Goal: Information Seeking & Learning: Understand process/instructions

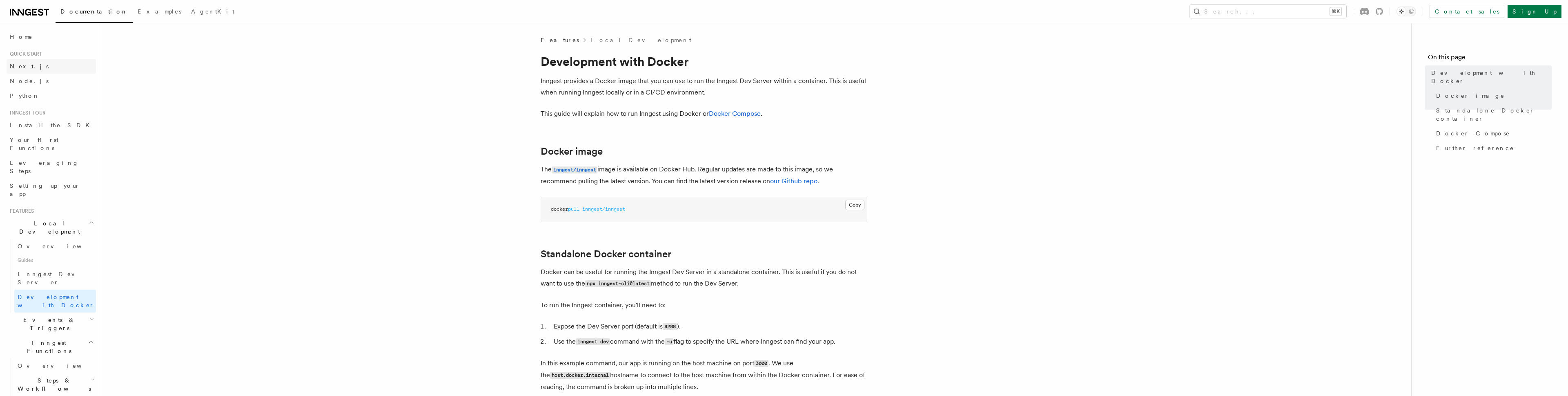
click at [25, 64] on span "Next.js" at bounding box center [29, 66] width 39 height 7
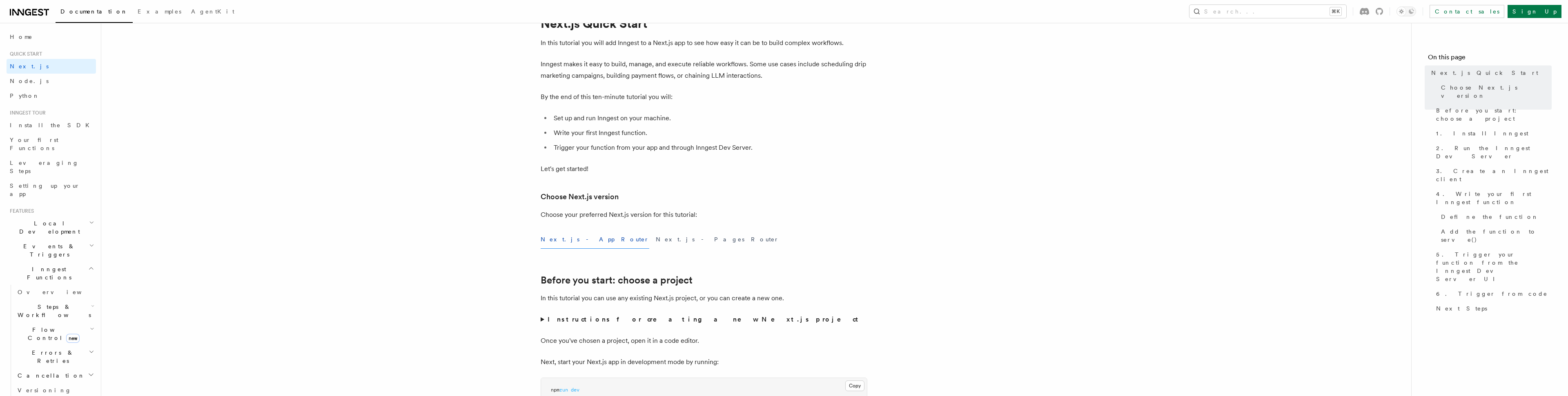
scroll to position [55, 0]
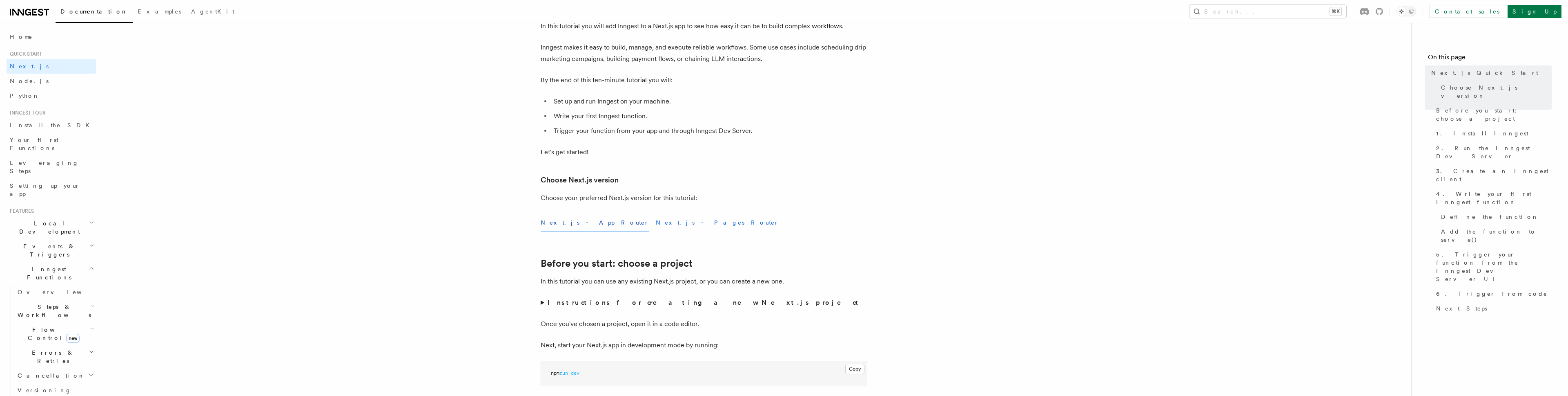
click at [656, 223] on button "Next.js - Pages Router" at bounding box center [718, 223] width 124 height 19
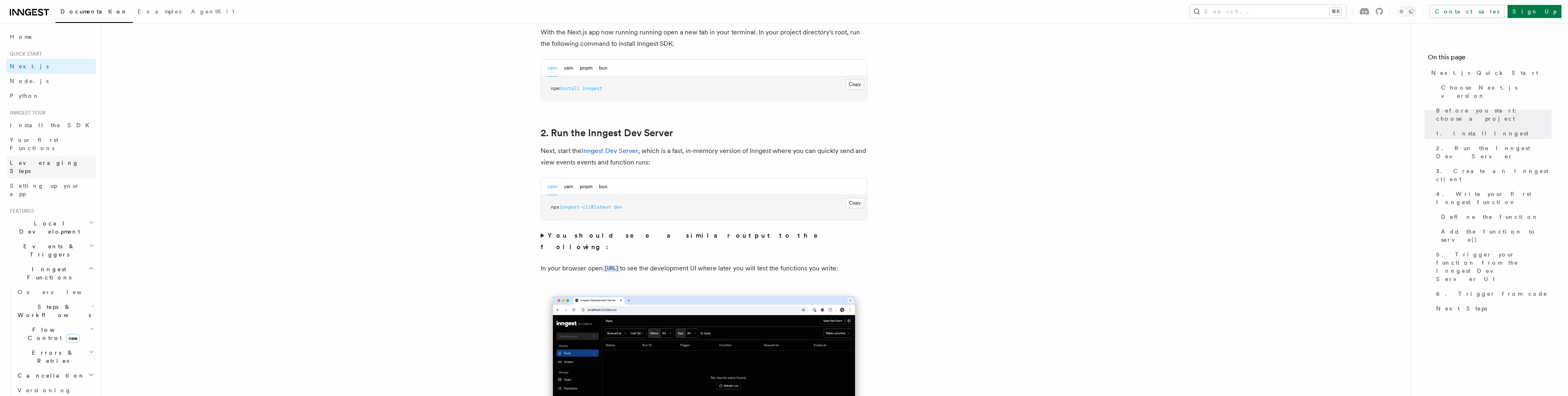
scroll to position [259, 0]
click at [85, 198] on h2 "Deployment" at bounding box center [51, 205] width 90 height 15
click at [85, 262] on h2 "Inngest Functions" at bounding box center [51, 273] width 90 height 23
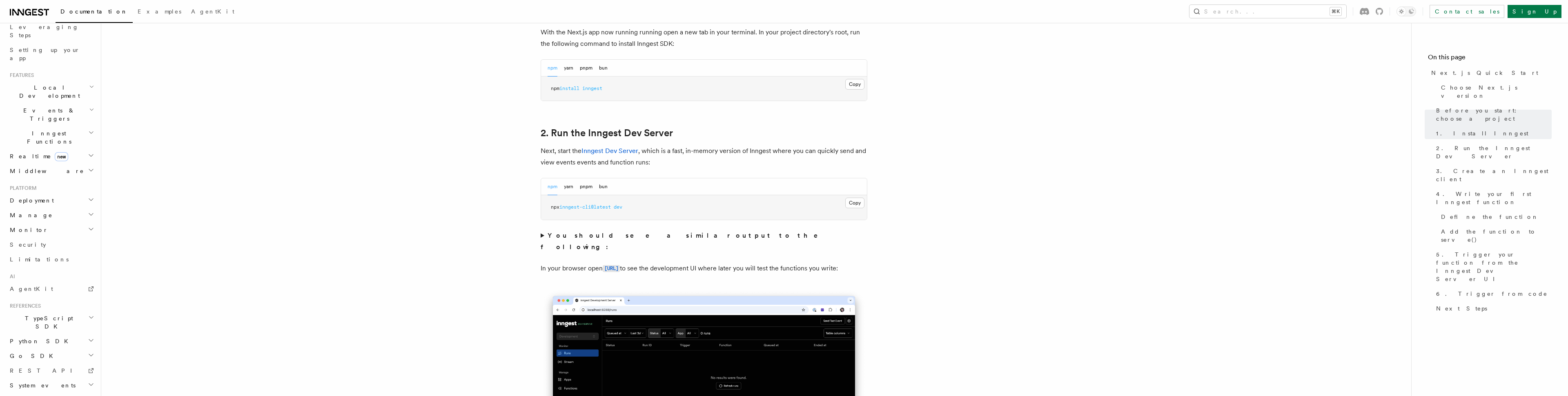
scroll to position [155, 0]
click at [85, 373] on h2 "Workflow Kit" at bounding box center [51, 384] width 90 height 23
click at [88, 288] on icon "button" at bounding box center [91, 291] width 7 height 7
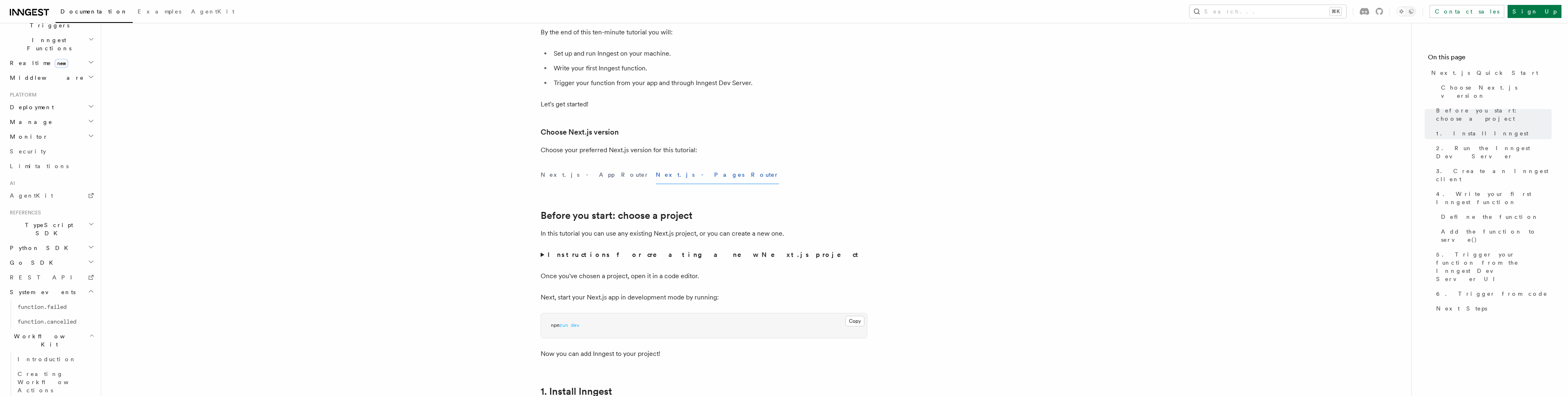
scroll to position [74, 0]
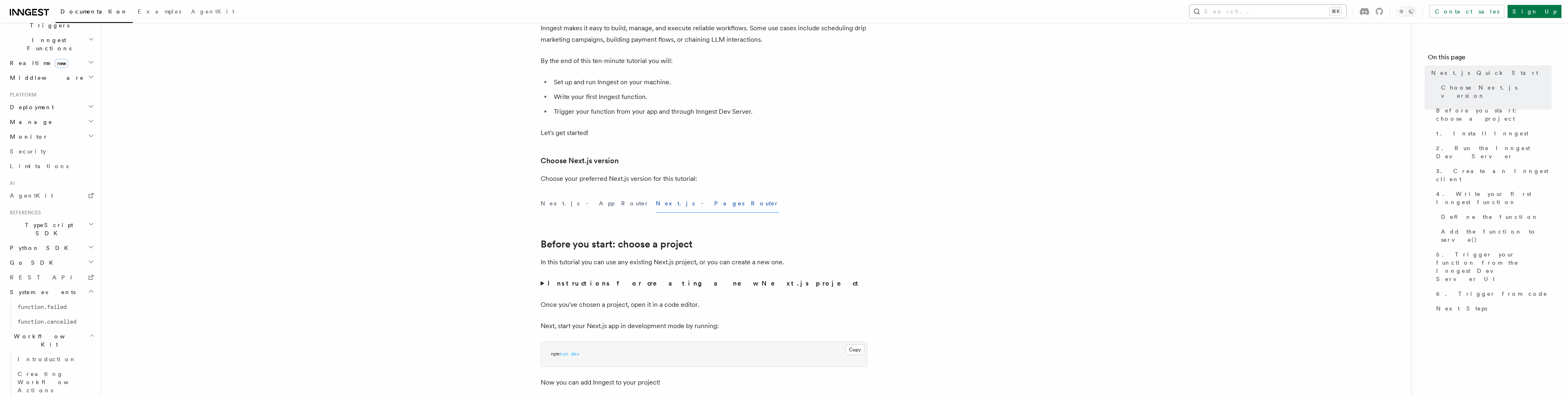
click at [1276, 6] on button "Search... ⌘K" at bounding box center [1268, 11] width 157 height 13
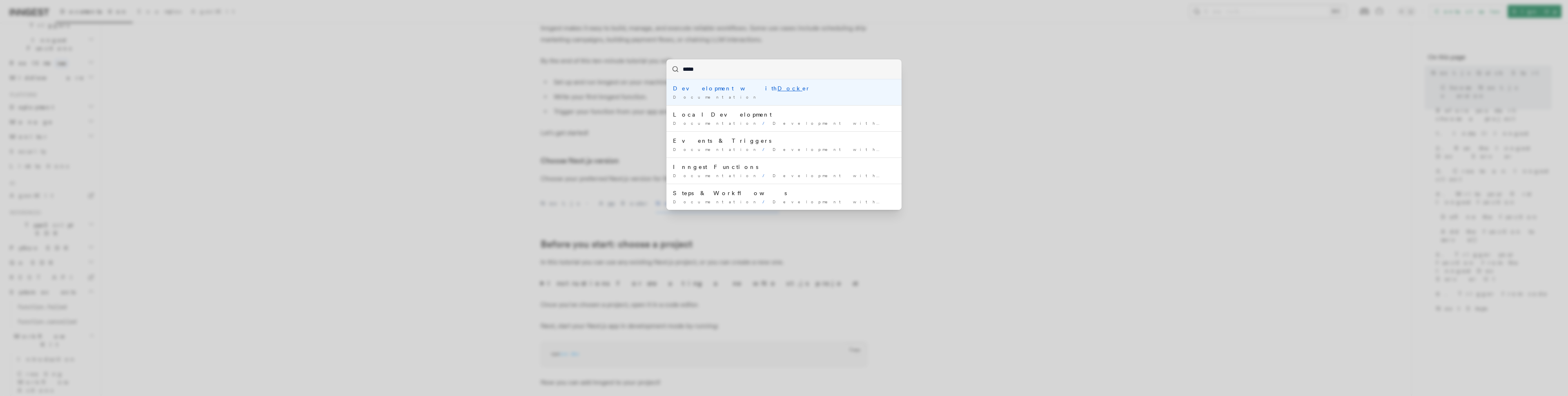
type input "******"
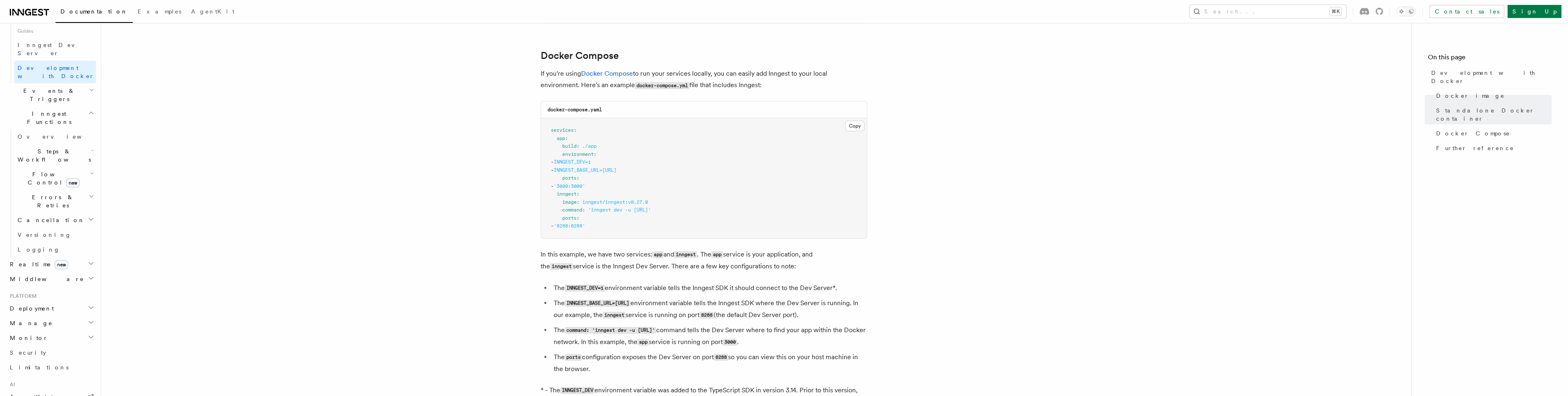
scroll to position [526, 0]
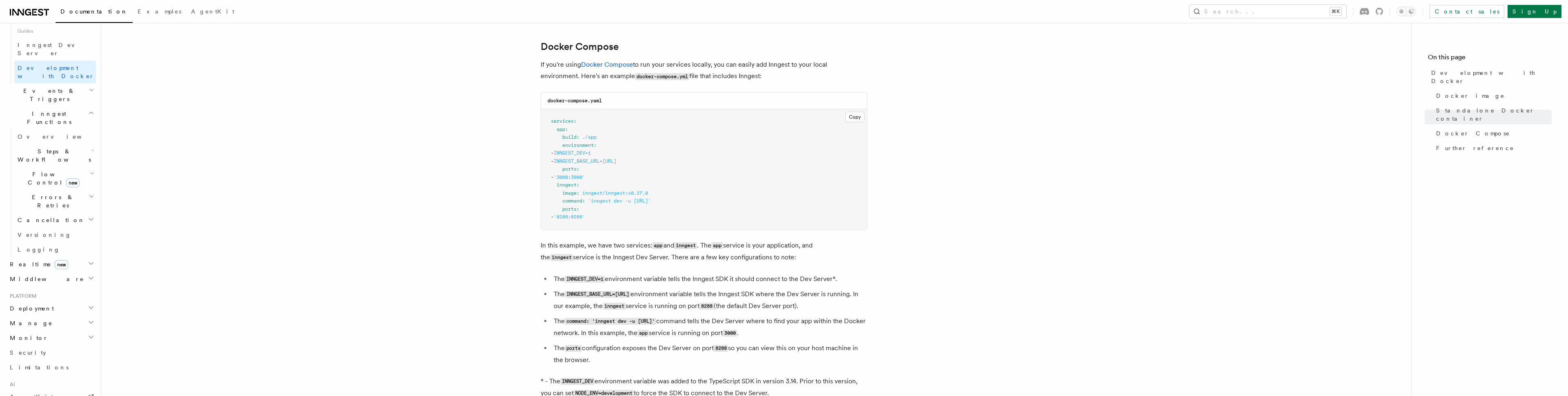
copy span "INNGEST_BASE_URL=http://inngest:8288"
drag, startPoint x: 574, startPoint y: 159, endPoint x: 711, endPoint y: 159, distance: 137.0
click at [711, 159] on pre "services : app : build : ./app environment : - INNGEST_DEV=1 - INNGEST_BASE_URL…" at bounding box center [703, 169] width 326 height 120
drag, startPoint x: 574, startPoint y: 151, endPoint x: 623, endPoint y: 154, distance: 49.1
click at [623, 154] on pre "services : app : build : ./app environment : - INNGEST_DEV=1 - INNGEST_BASE_URL…" at bounding box center [703, 169] width 326 height 120
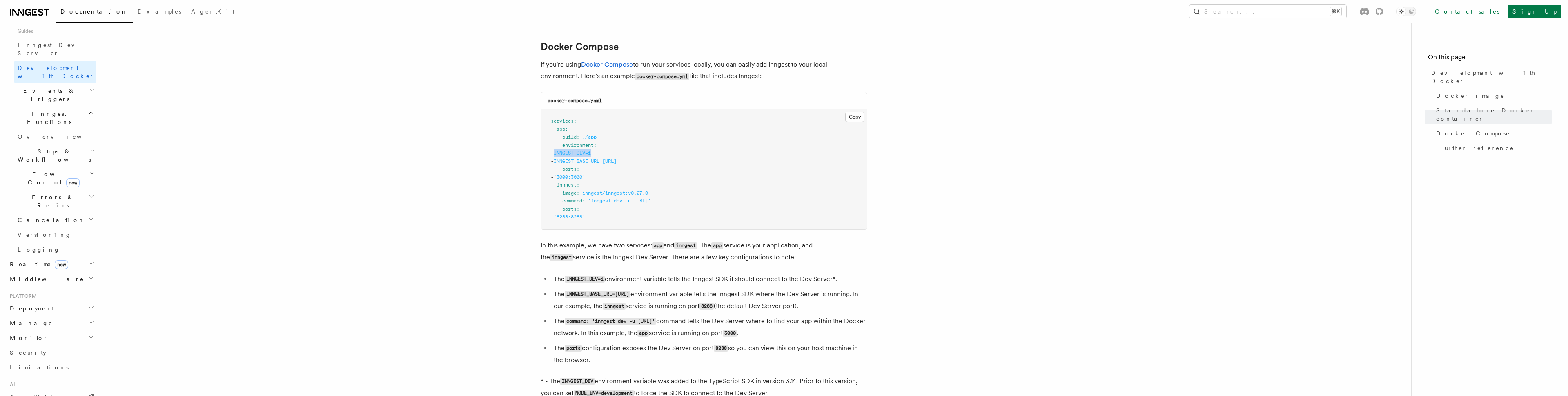
copy span "INNGEST_DEV=1"
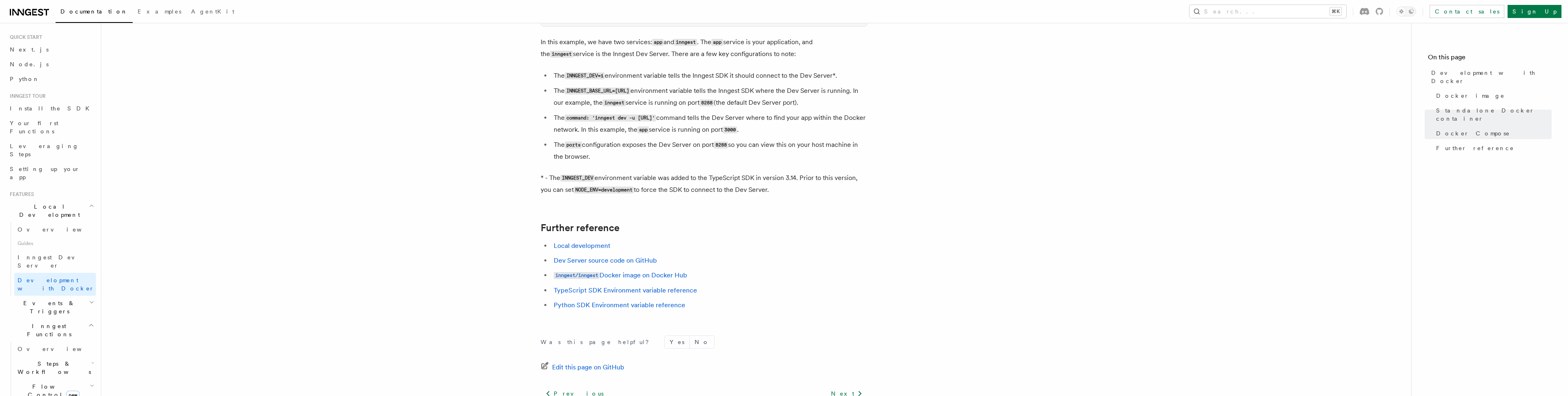
scroll to position [804, 0]
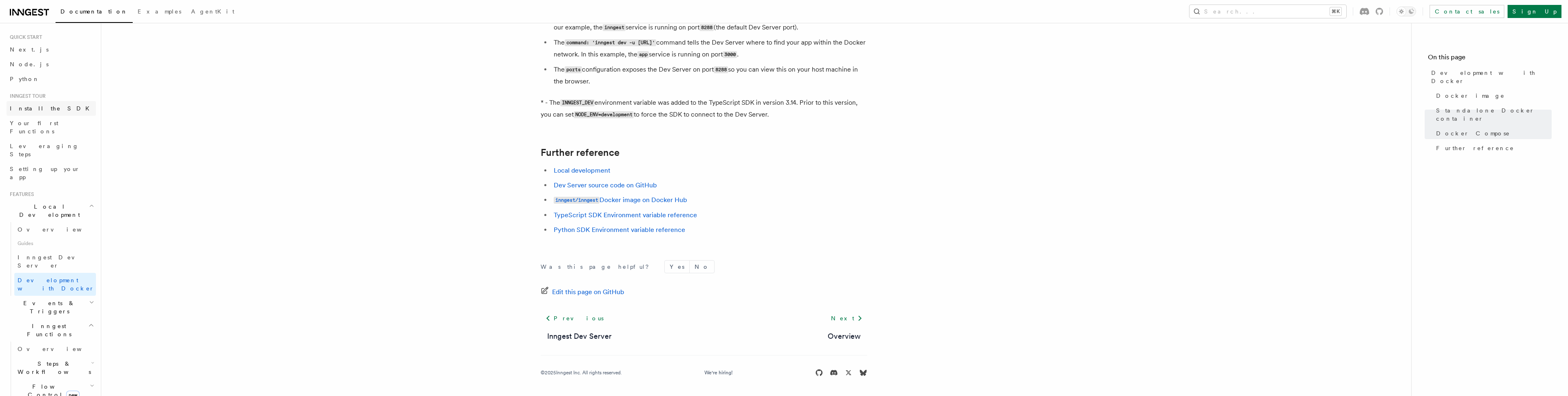
click at [46, 107] on span "Install the SDK" at bounding box center [52, 108] width 85 height 7
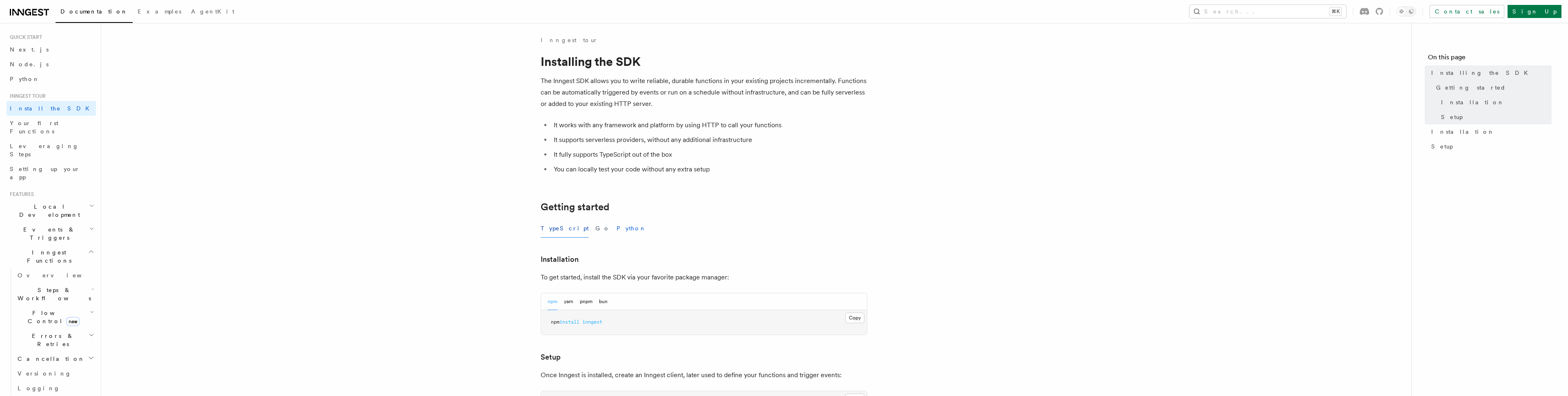
click at [617, 230] on button "Python" at bounding box center [632, 228] width 30 height 19
click at [560, 225] on button "TypeScript" at bounding box center [565, 228] width 48 height 19
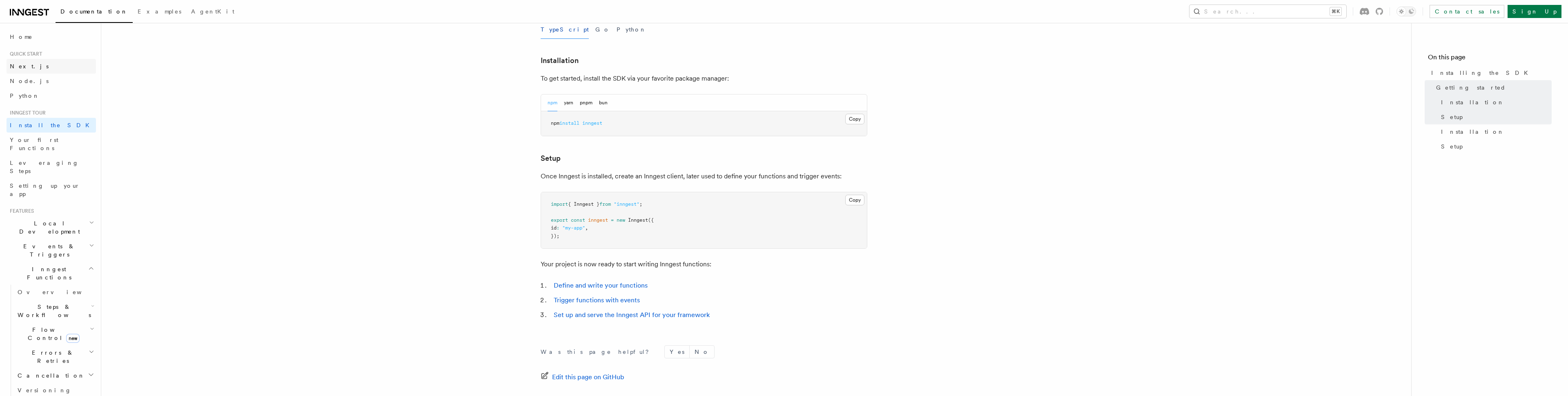
click at [38, 68] on link "Next.js" at bounding box center [51, 66] width 90 height 15
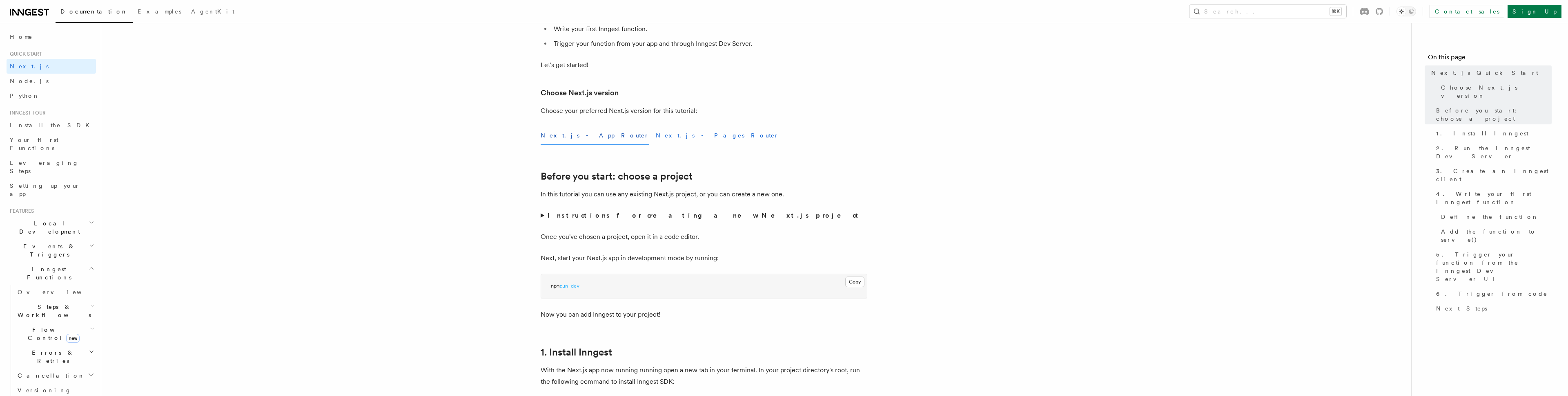
scroll to position [143, 0]
click at [656, 135] on button "Next.js - Pages Router" at bounding box center [718, 135] width 124 height 19
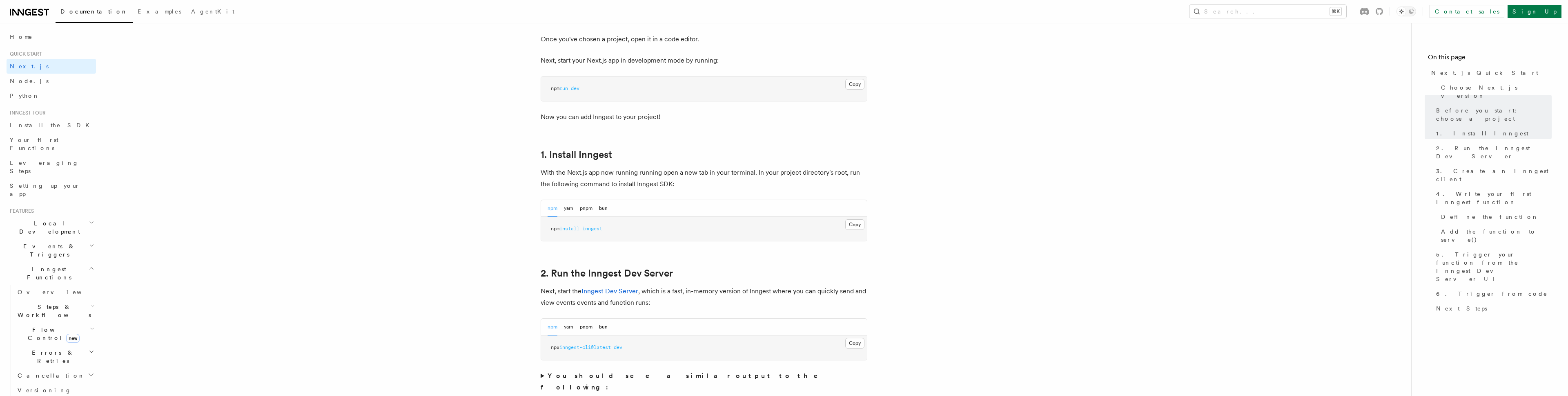
scroll to position [340, 0]
click at [584, 207] on button "pnpm" at bounding box center [586, 207] width 12 height 17
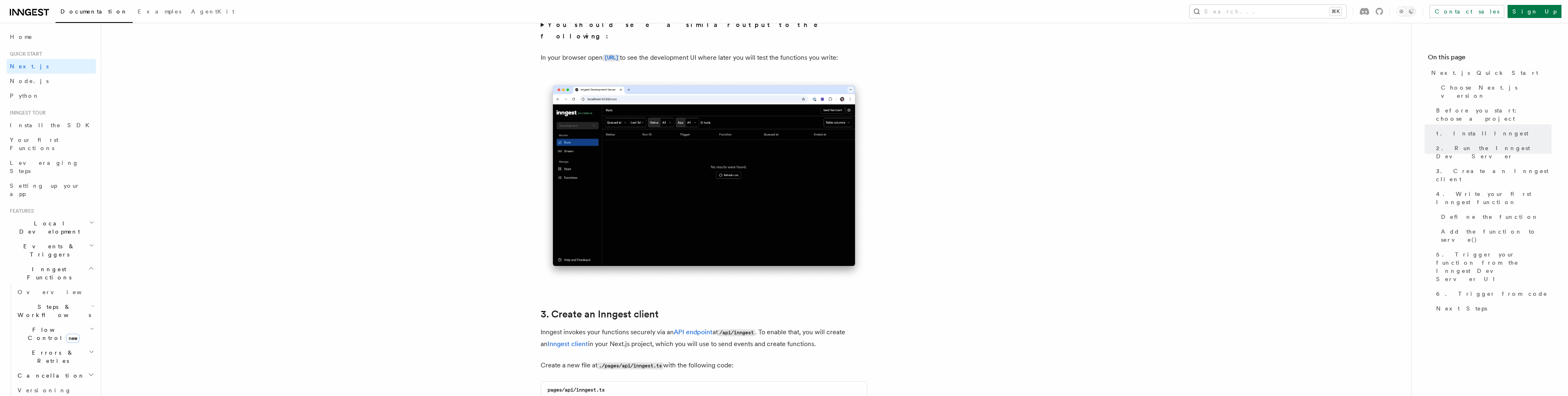
scroll to position [691, 0]
click at [620, 53] on link "http://localhost:8288" at bounding box center [611, 57] width 17 height 8
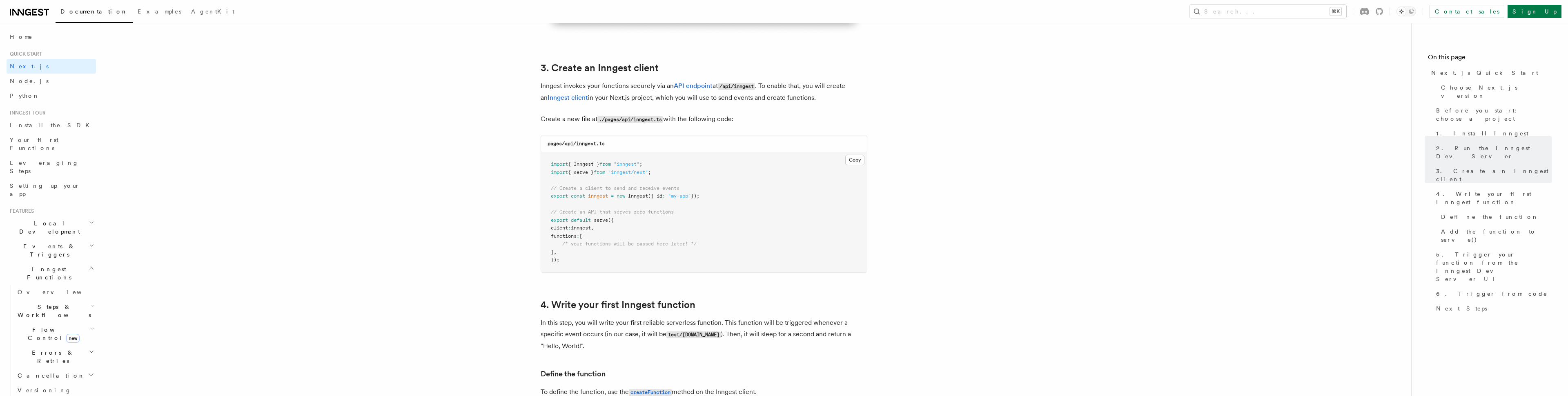
scroll to position [927, 0]
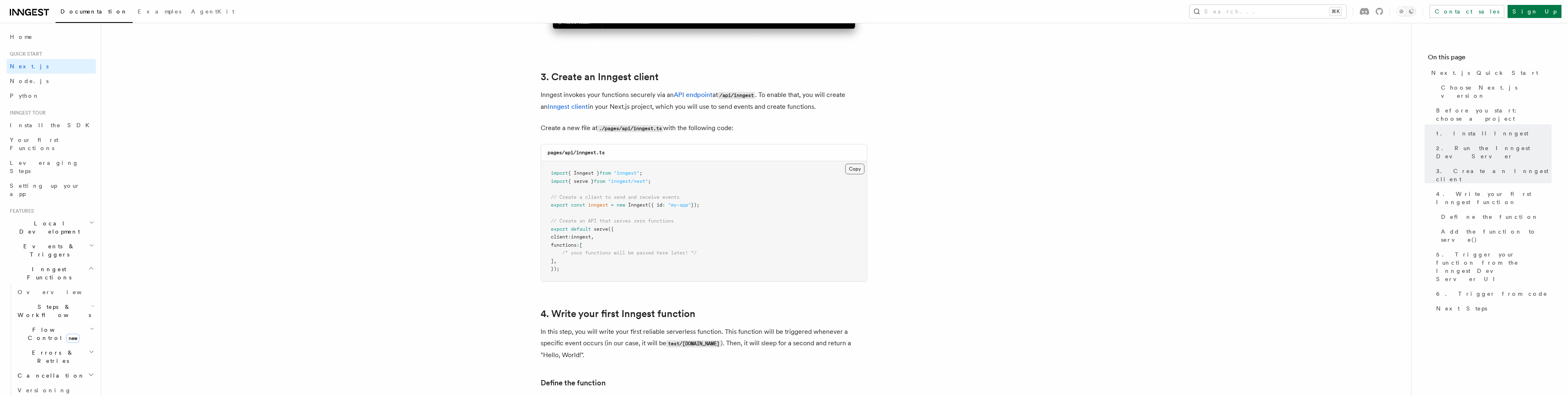
click at [854, 167] on button "Copy Copied" at bounding box center [855, 168] width 19 height 11
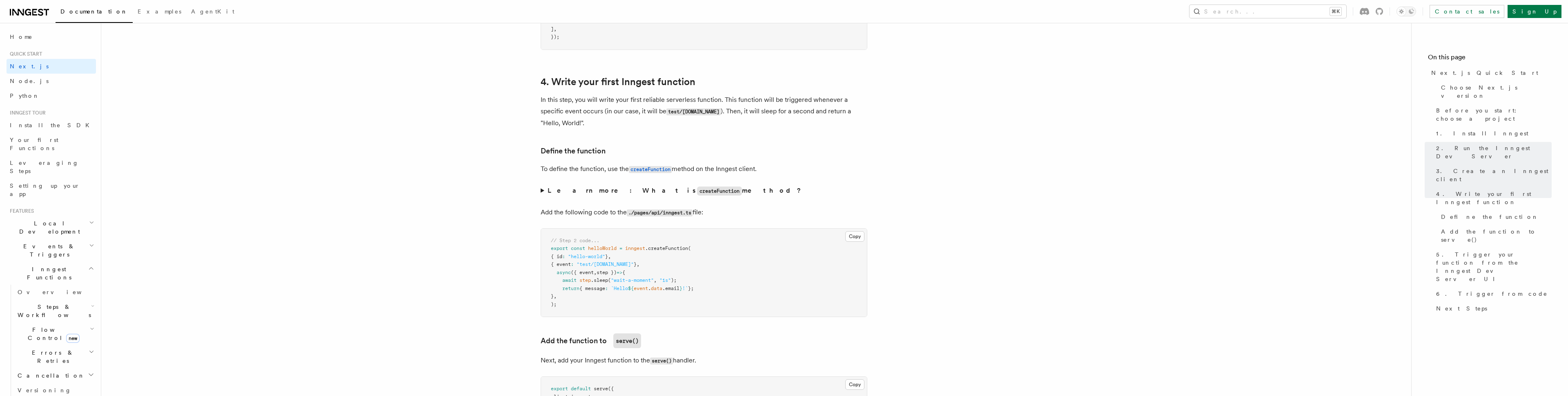
scroll to position [1132, 0]
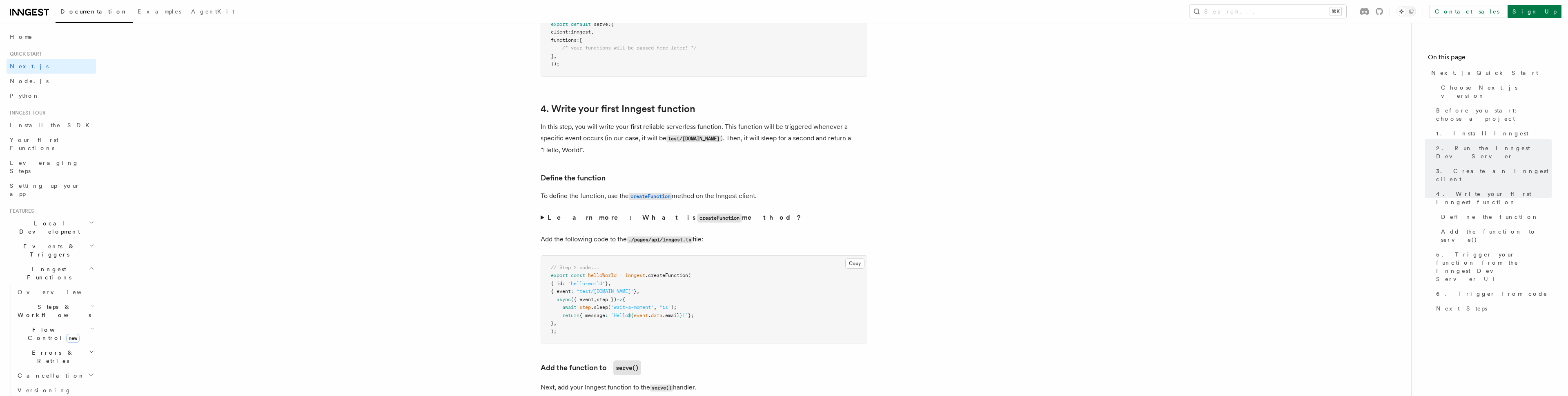
click at [550, 218] on strong "Learn more: What is createFunction method?" at bounding box center [675, 217] width 255 height 8
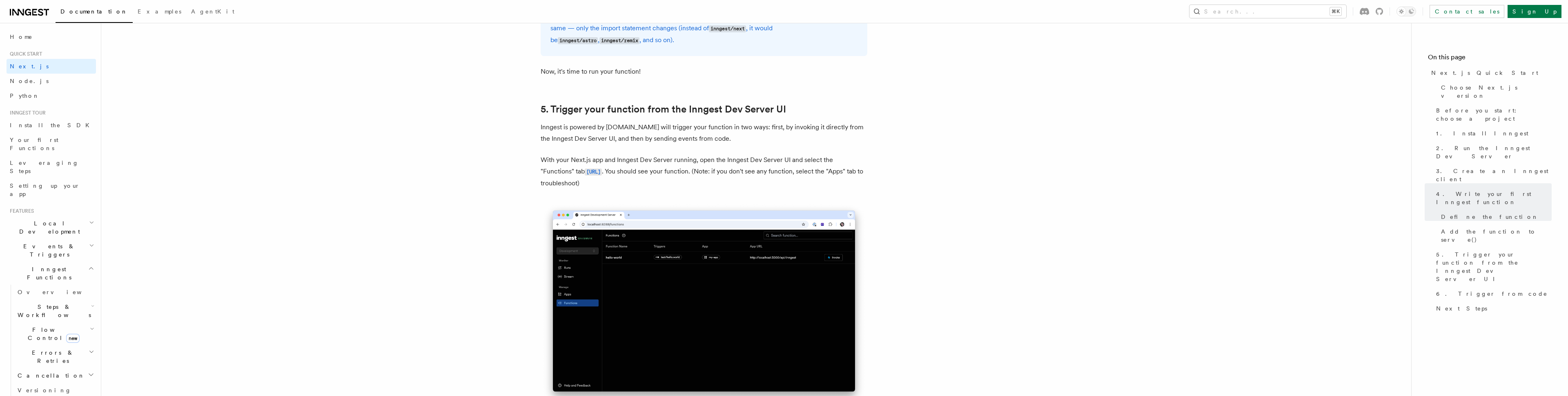
scroll to position [1788, 0]
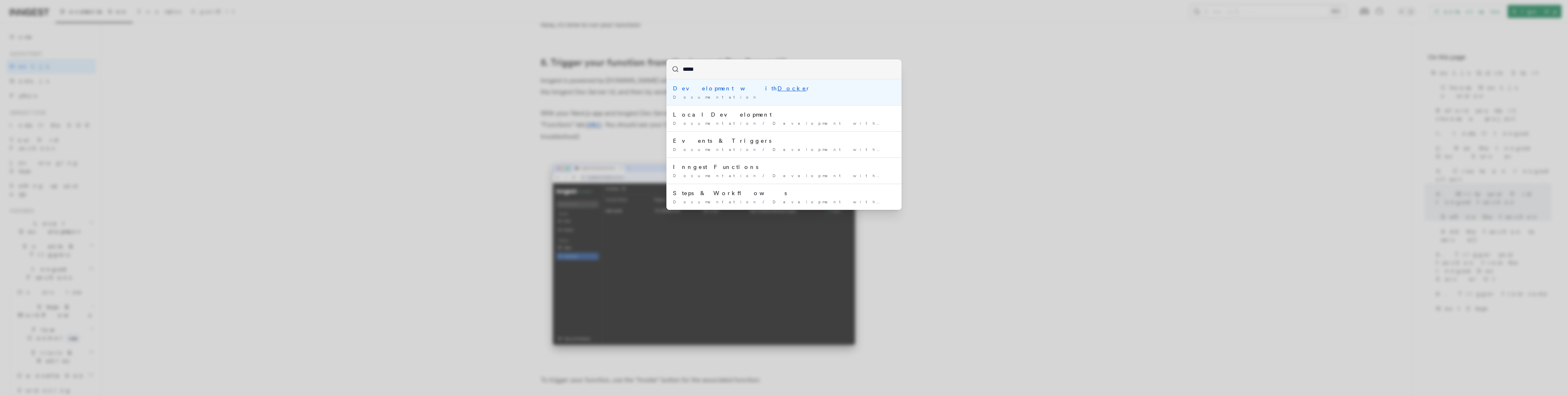
type input "******"
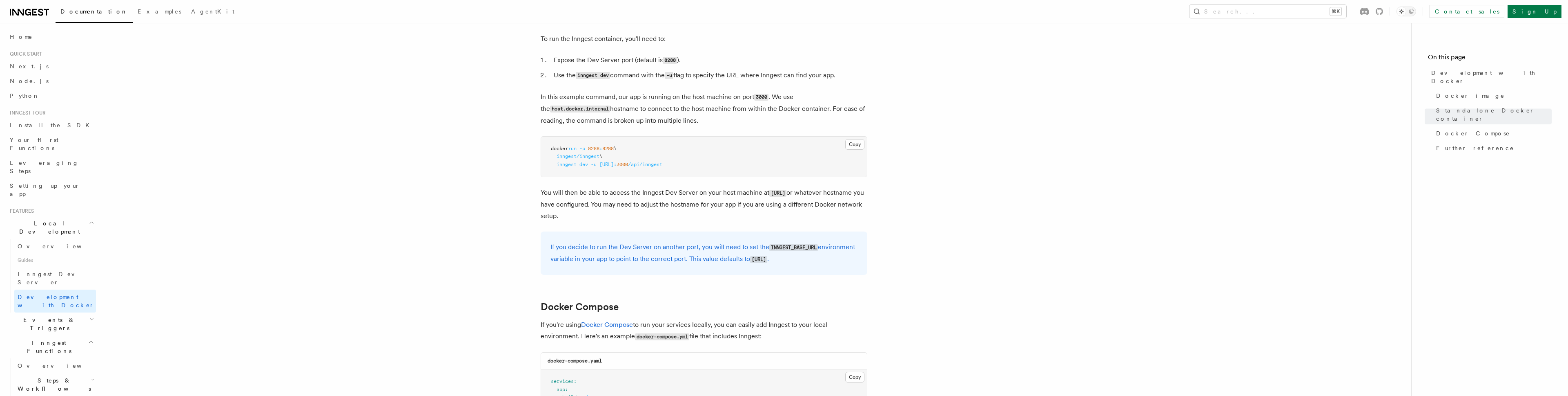
scroll to position [48, 0]
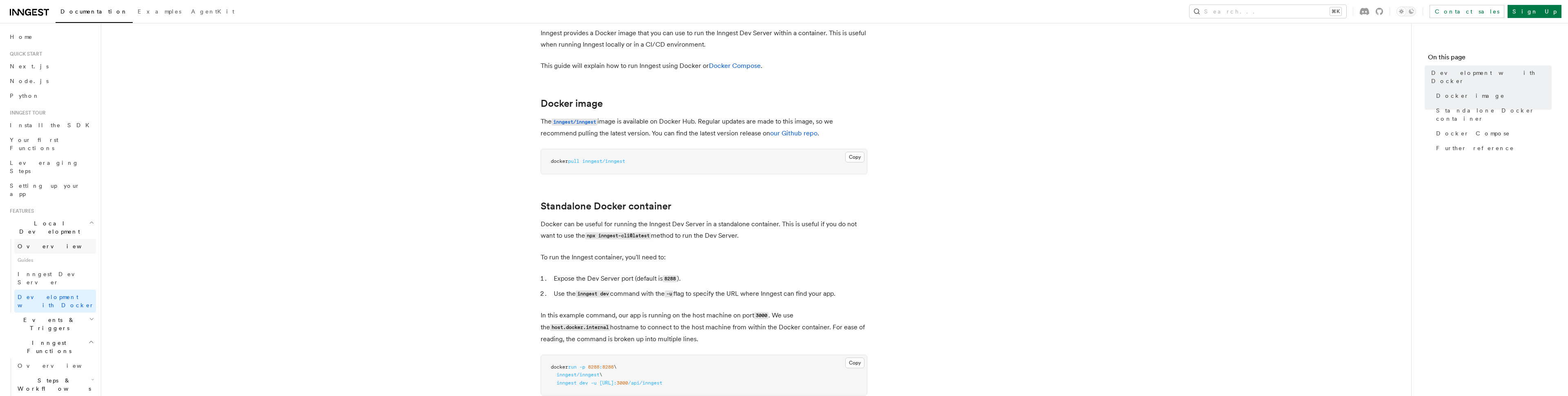
click at [67, 239] on link "Overview" at bounding box center [55, 246] width 82 height 15
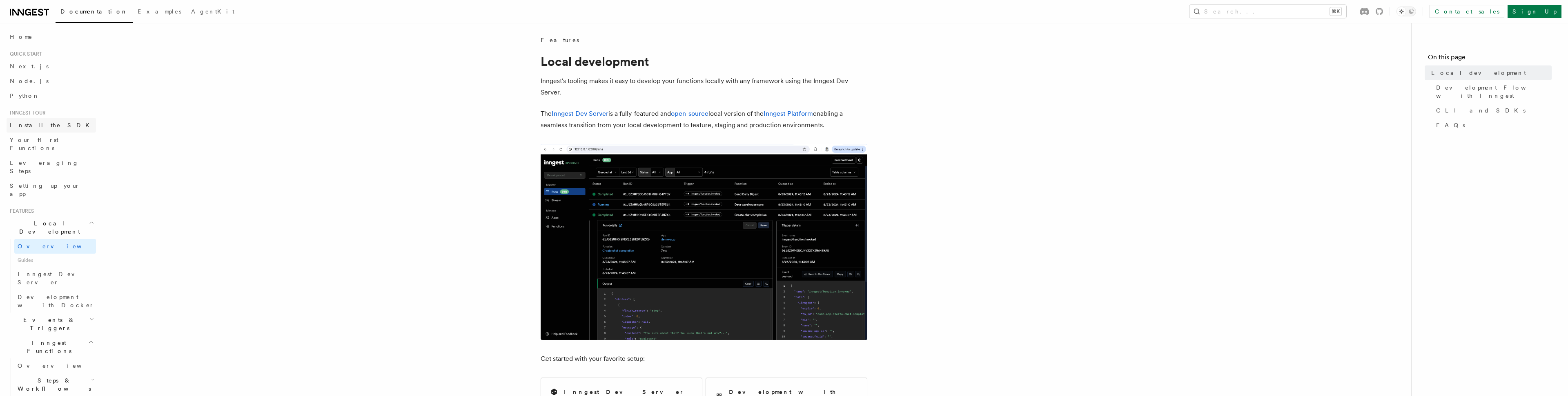
click at [54, 121] on link "Install the SDK" at bounding box center [51, 125] width 90 height 15
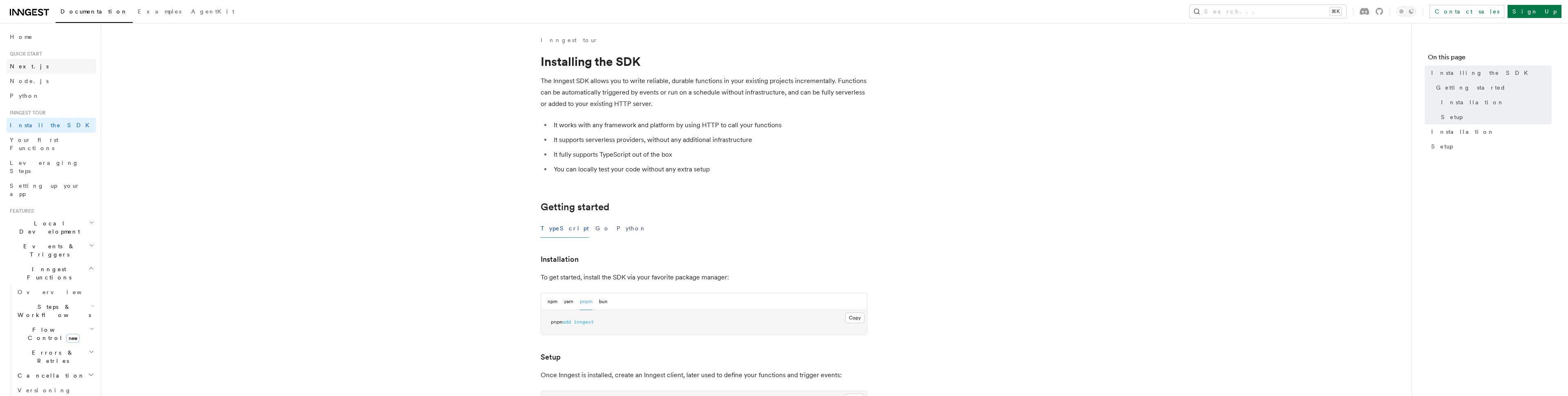
click at [50, 67] on link "Next.js" at bounding box center [51, 66] width 90 height 15
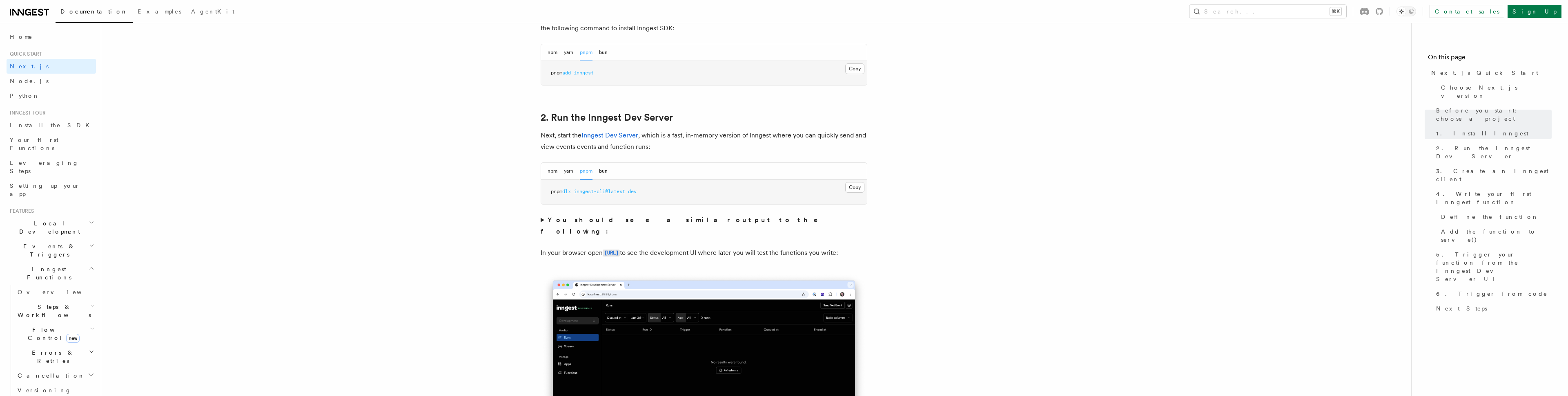
scroll to position [498, 0]
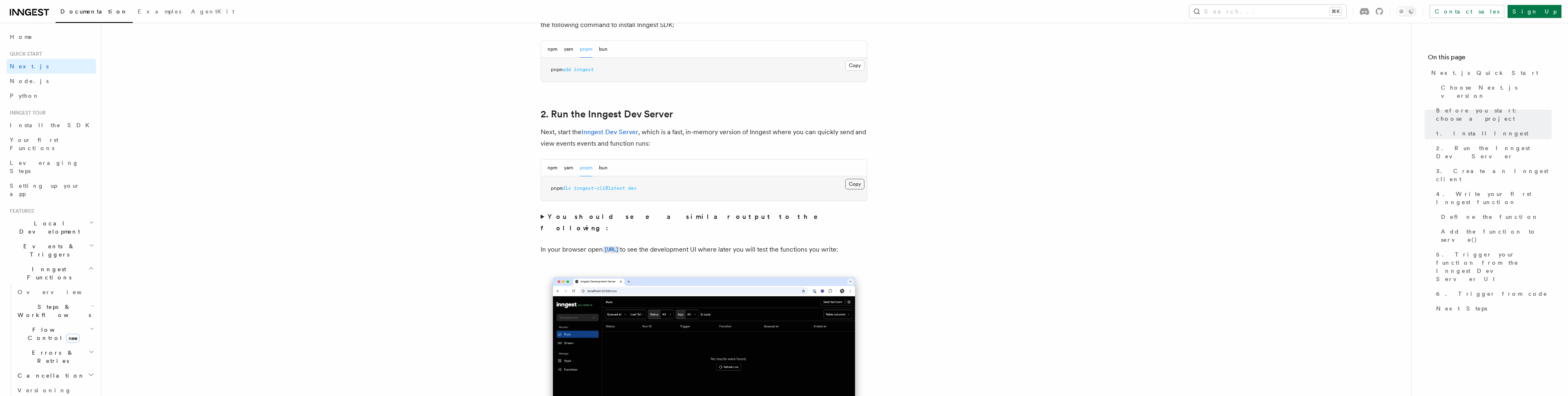
click at [859, 179] on button "Copy Copied" at bounding box center [855, 184] width 19 height 11
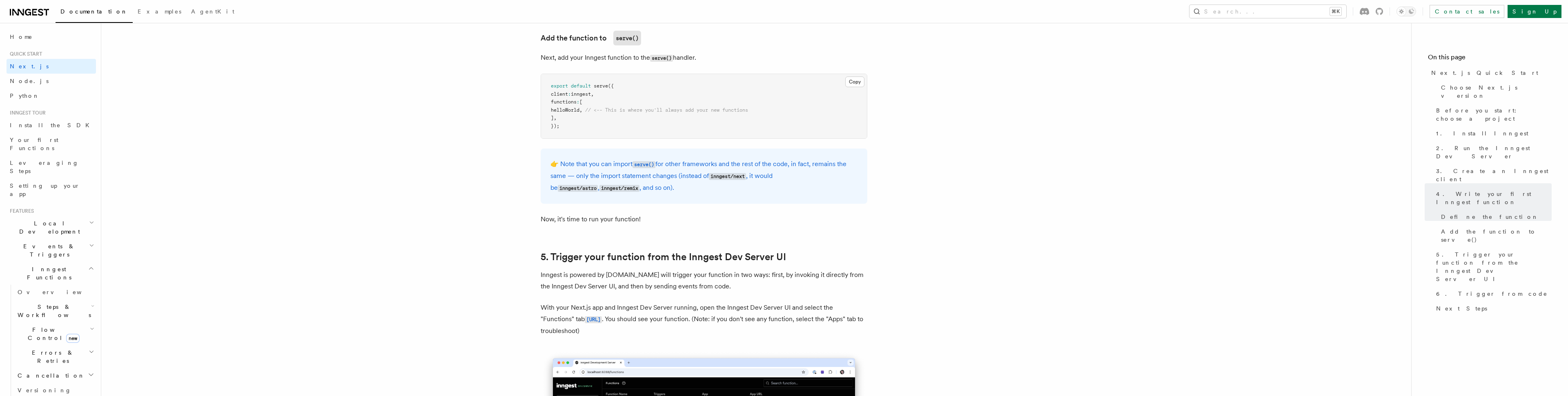
scroll to position [1421, 0]
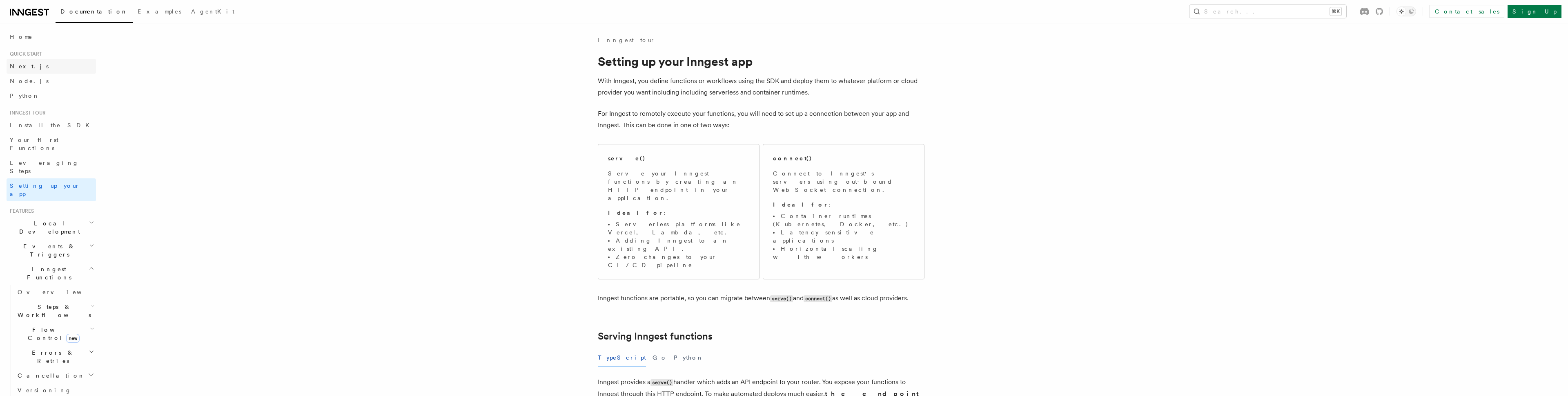
click at [40, 64] on link "Next.js" at bounding box center [51, 66] width 90 height 15
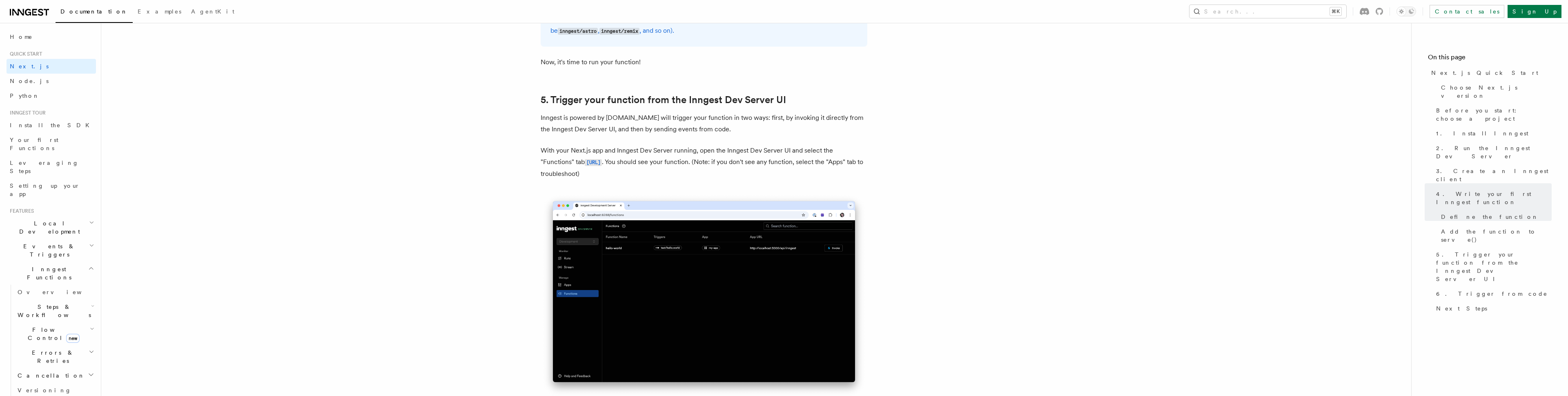
scroll to position [1619, 0]
click at [597, 158] on link "[URL]" at bounding box center [593, 161] width 17 height 8
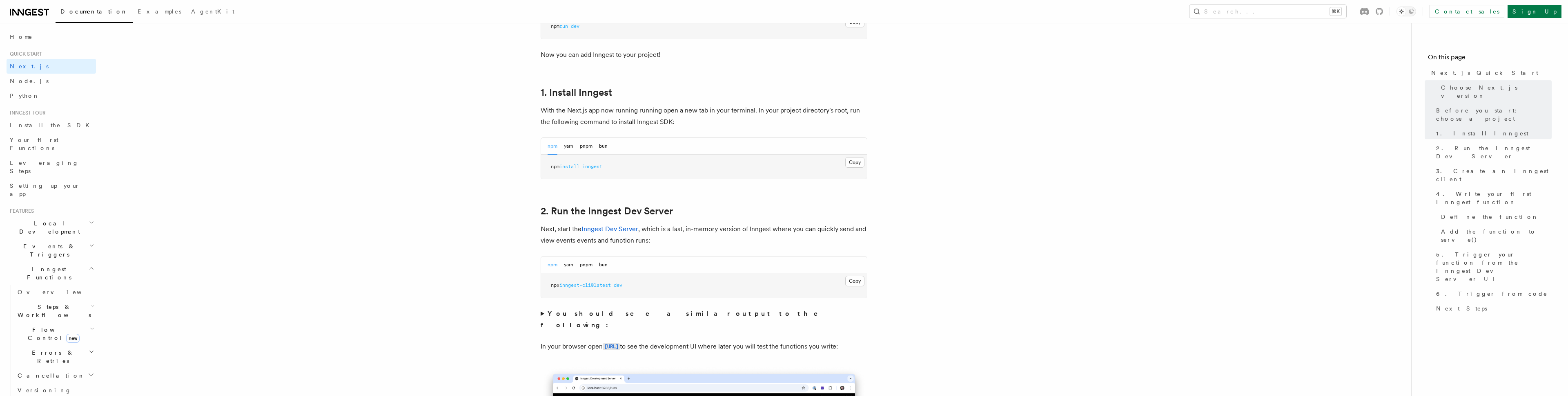
scroll to position [504, 0]
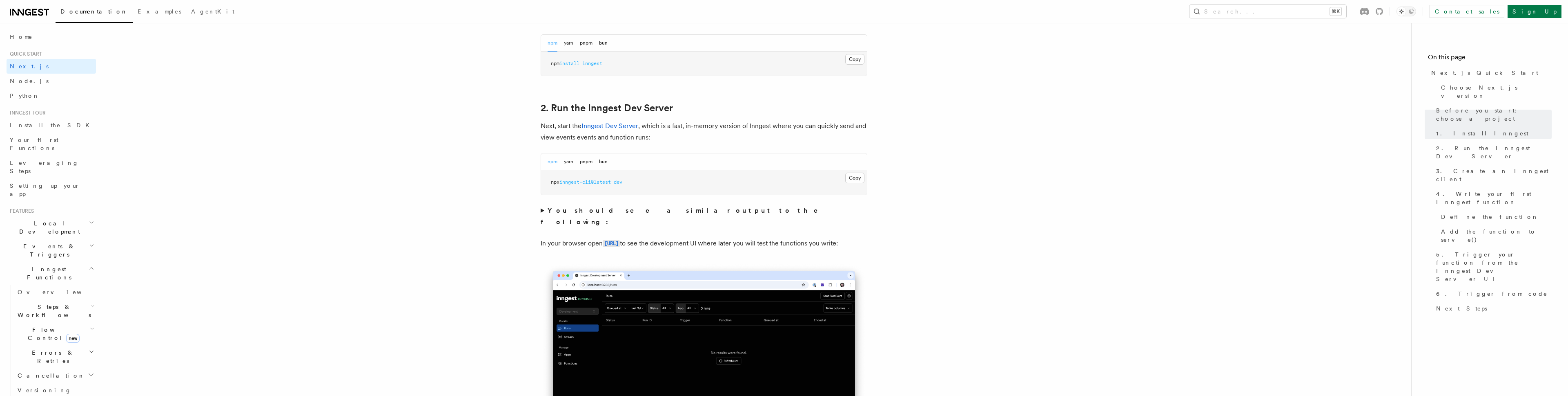
drag, startPoint x: 588, startPoint y: 162, endPoint x: 594, endPoint y: 166, distance: 7.2
click at [588, 162] on button "pnpm" at bounding box center [586, 161] width 12 height 17
click at [855, 176] on button "Copy Copied" at bounding box center [855, 178] width 19 height 11
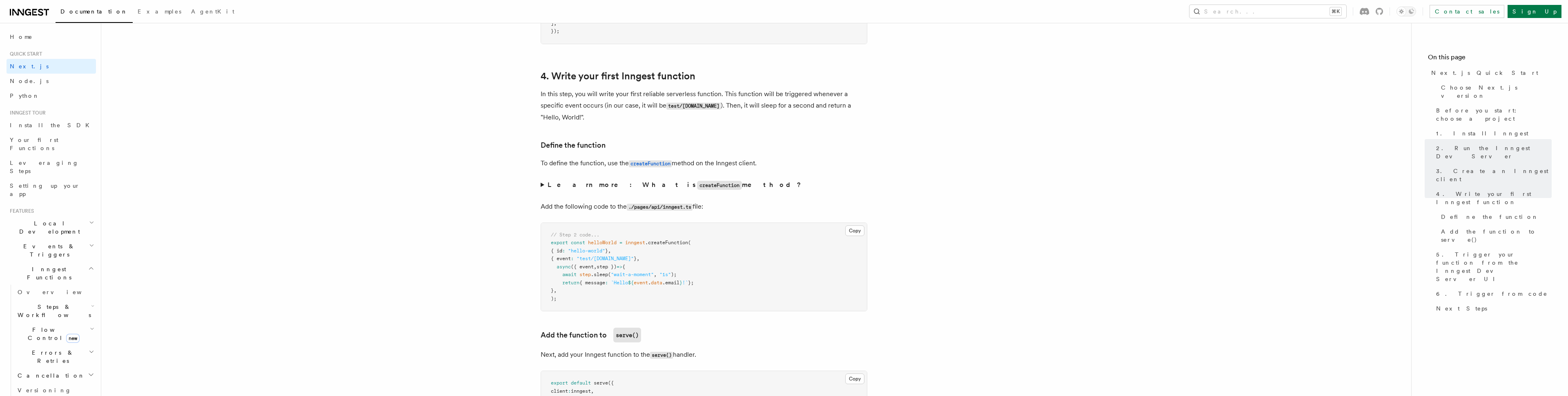
scroll to position [1166, 0]
click at [854, 231] on button "Copy Copied" at bounding box center [855, 230] width 19 height 11
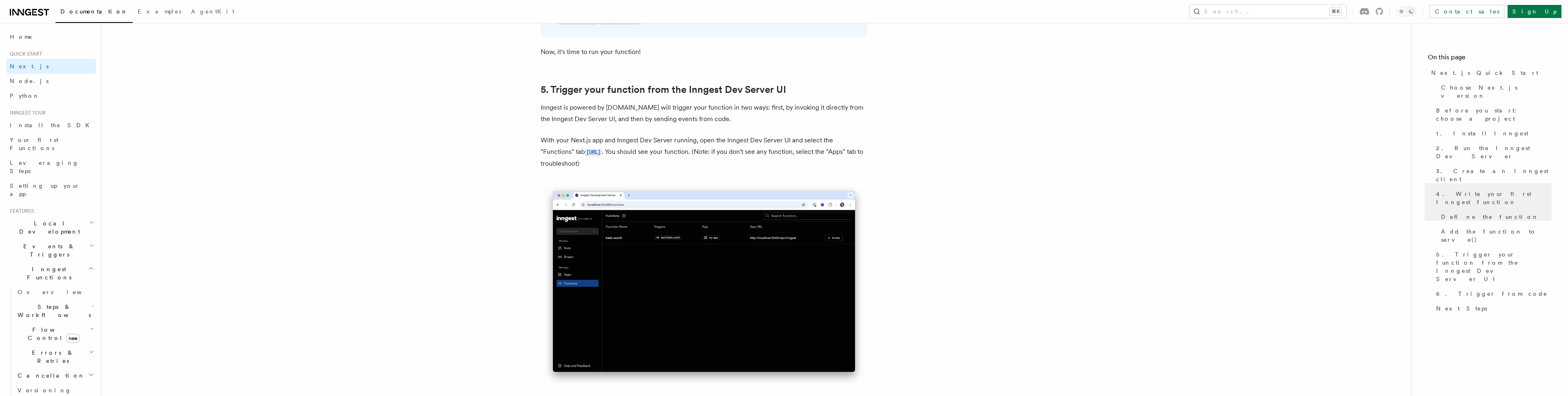
scroll to position [1634, 0]
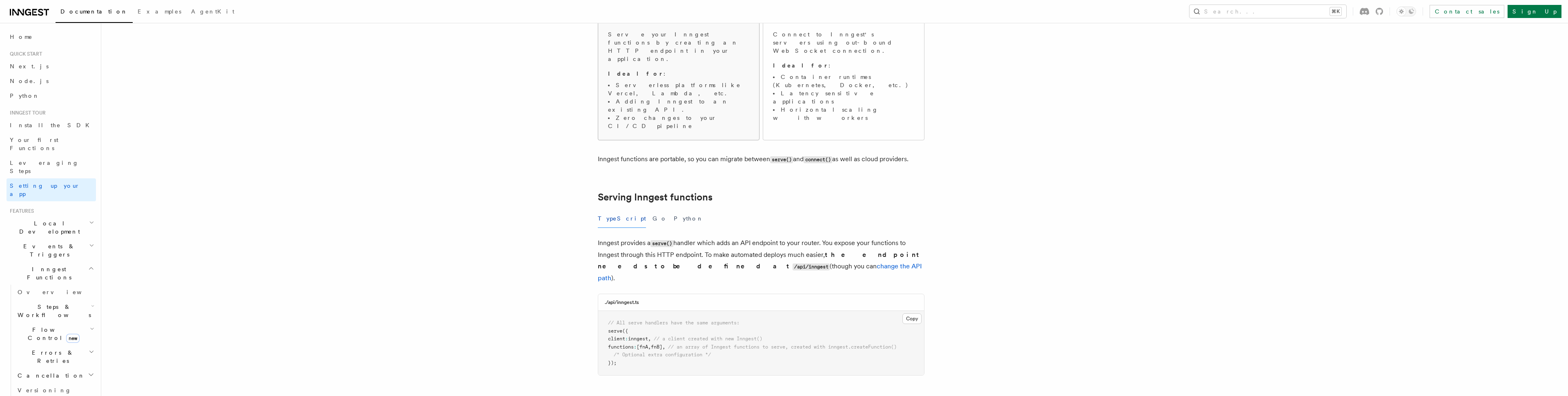
scroll to position [139, 0]
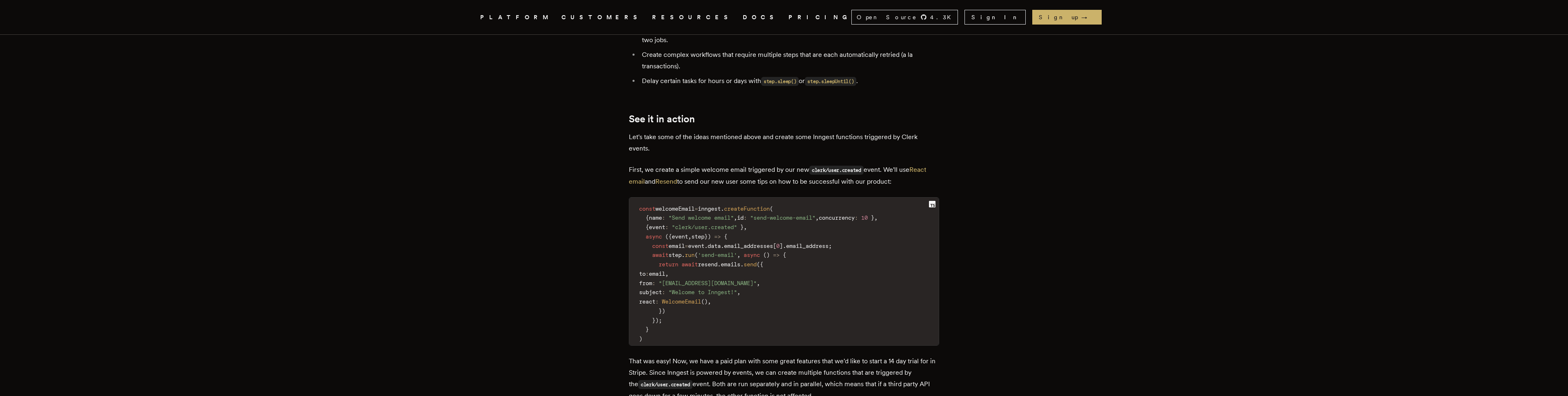
scroll to position [1189, 0]
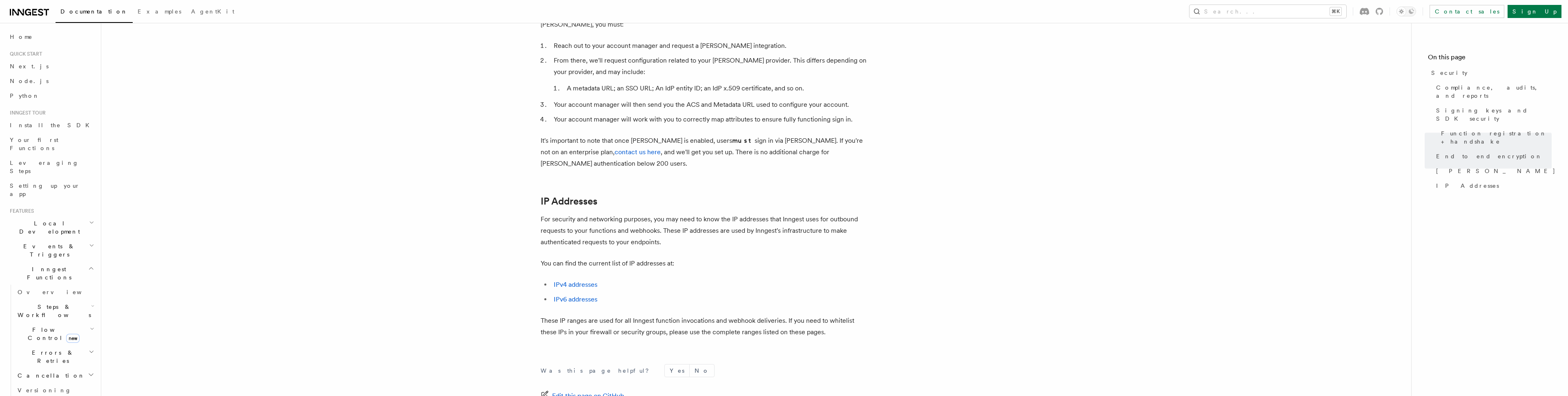
scroll to position [993, 0]
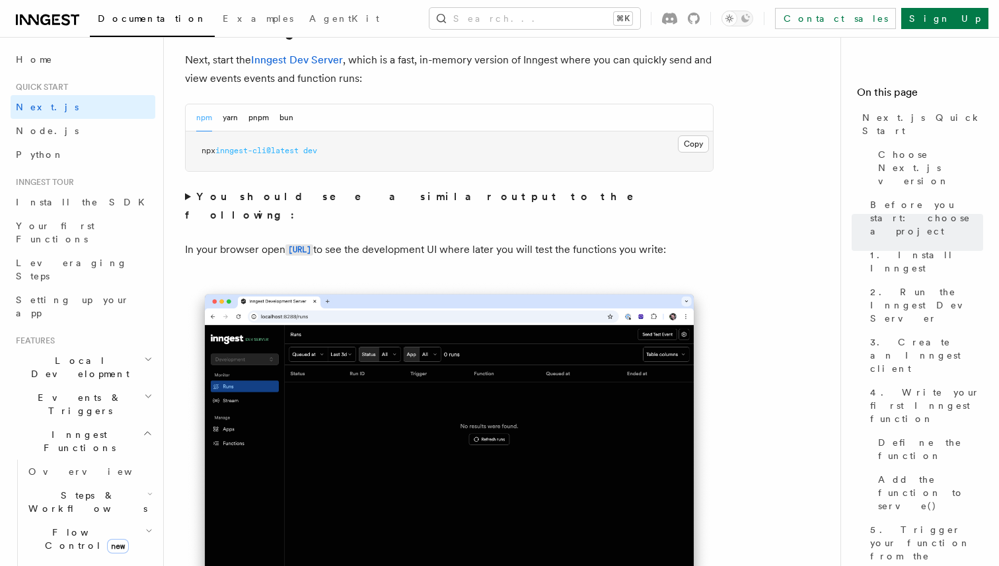
scroll to position [959, 0]
click at [260, 118] on button "pnpm" at bounding box center [258, 117] width 20 height 27
click at [679, 146] on button "Copy Copied" at bounding box center [693, 143] width 31 height 17
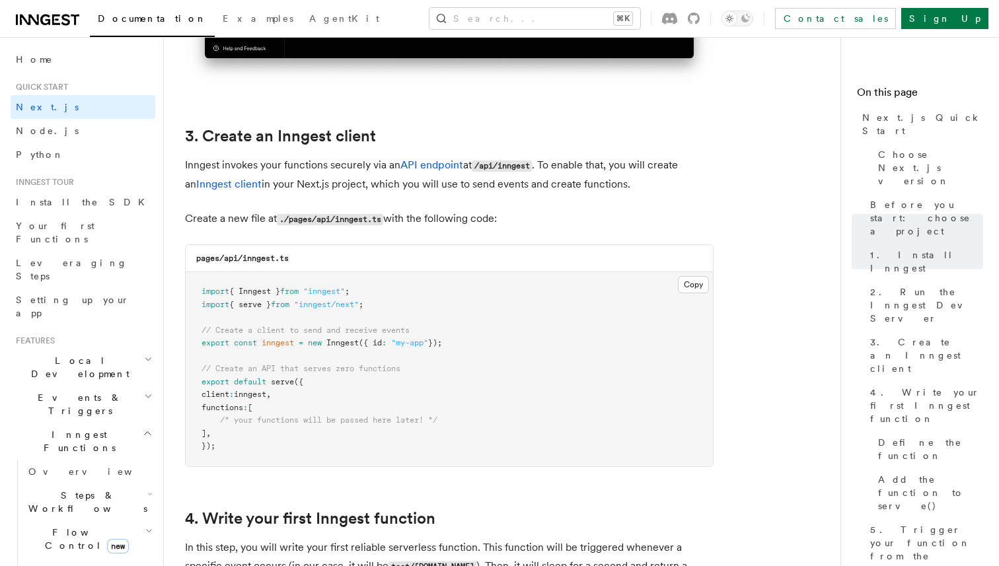
scroll to position [1611, 0]
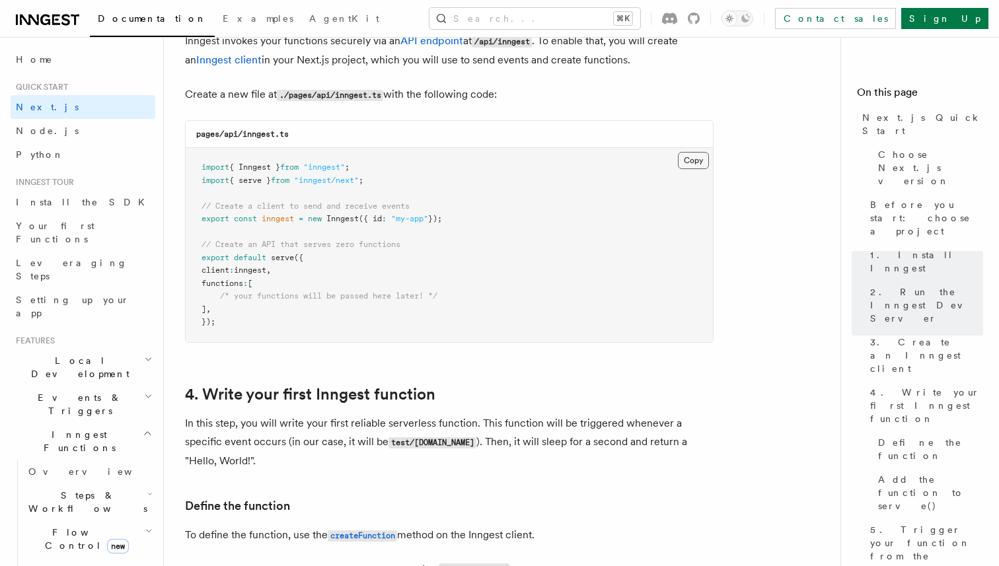
click at [689, 160] on button "Copy Copied" at bounding box center [693, 160] width 31 height 17
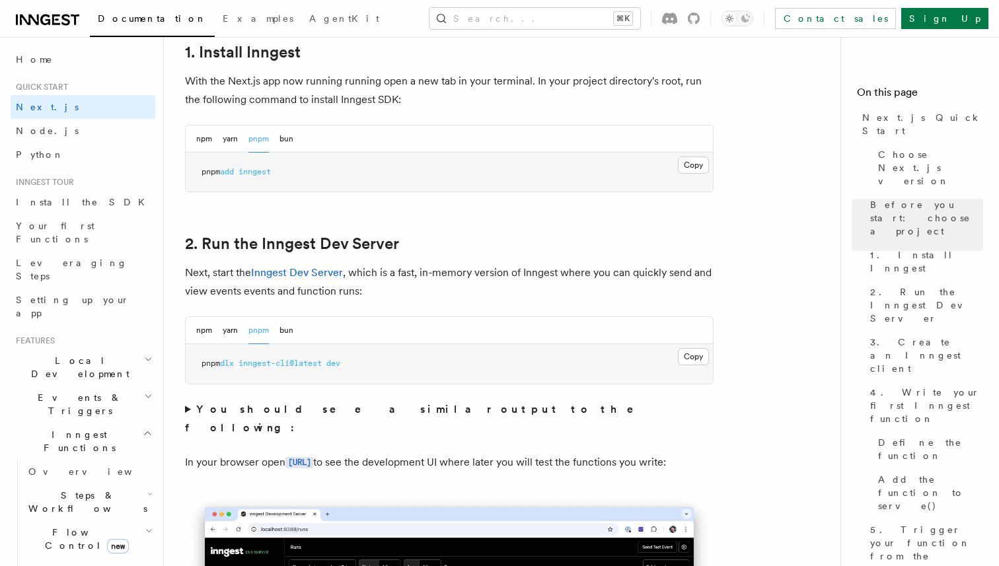
scroll to position [677, 0]
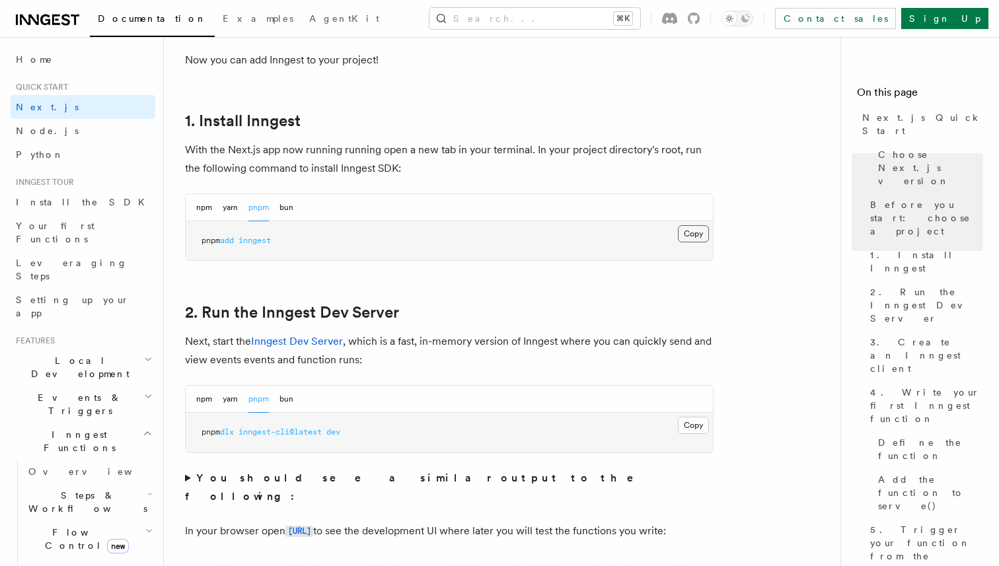
click at [685, 237] on button "Copy Copied" at bounding box center [693, 233] width 31 height 17
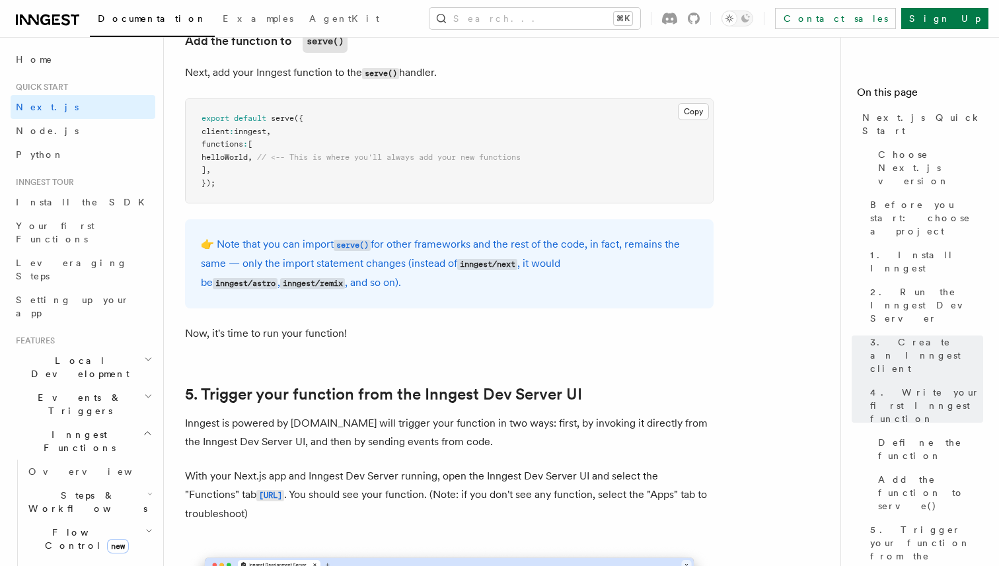
scroll to position [2028, 0]
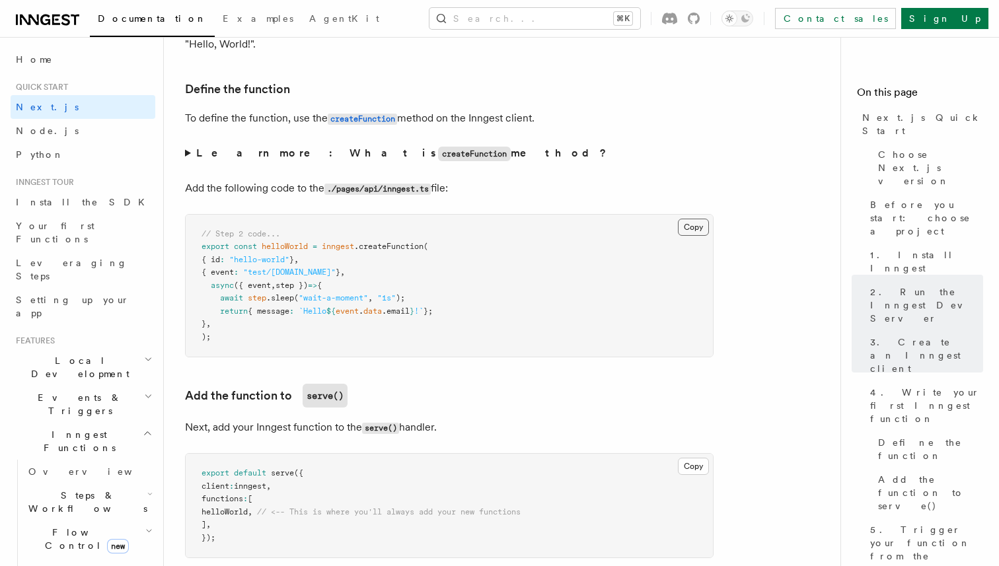
click at [680, 229] on button "Copy Copied" at bounding box center [693, 227] width 31 height 17
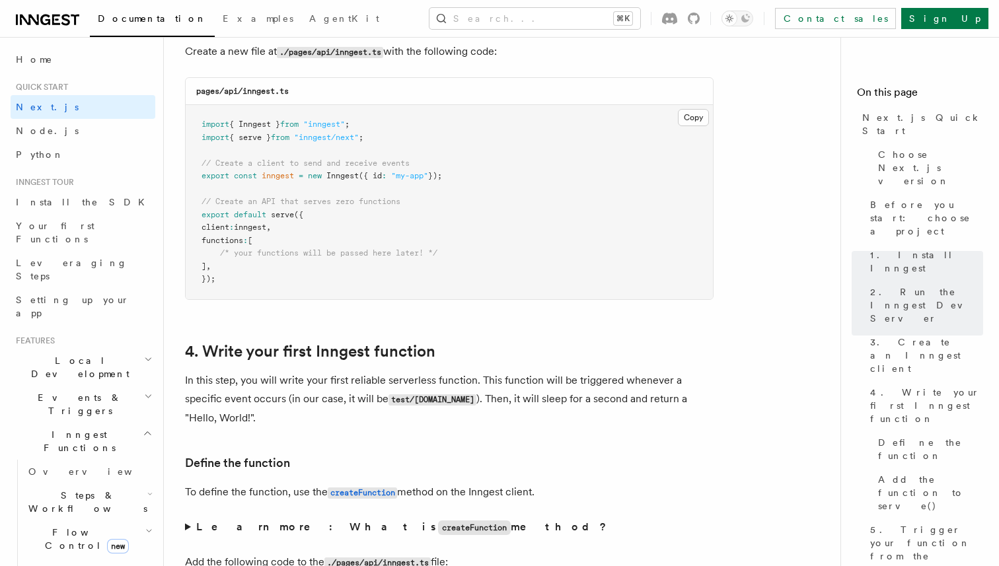
scroll to position [1587, 0]
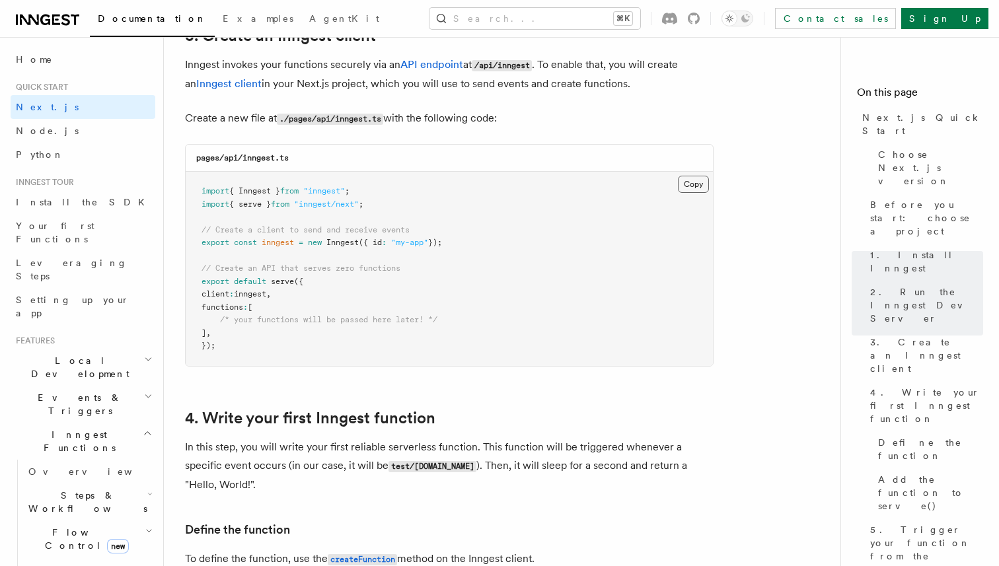
click at [692, 186] on button "Copy Copied" at bounding box center [693, 184] width 31 height 17
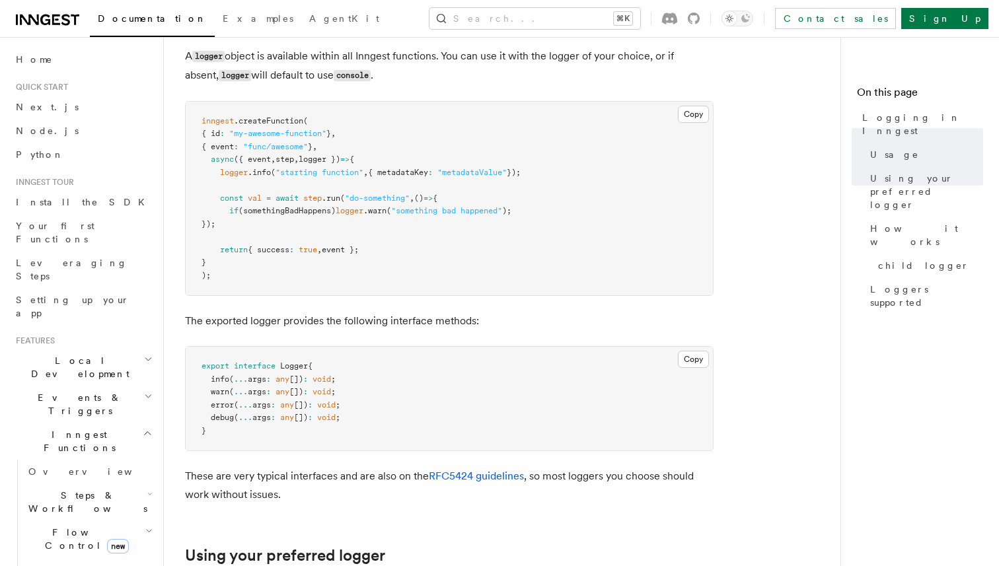
scroll to position [532, 0]
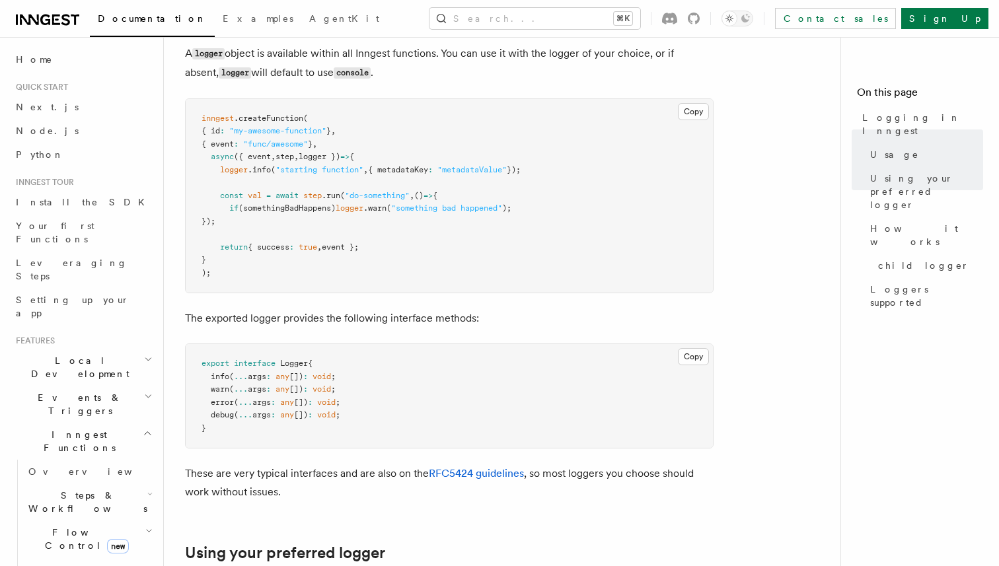
click at [84, 526] on span "Flow Control new" at bounding box center [84, 539] width 122 height 26
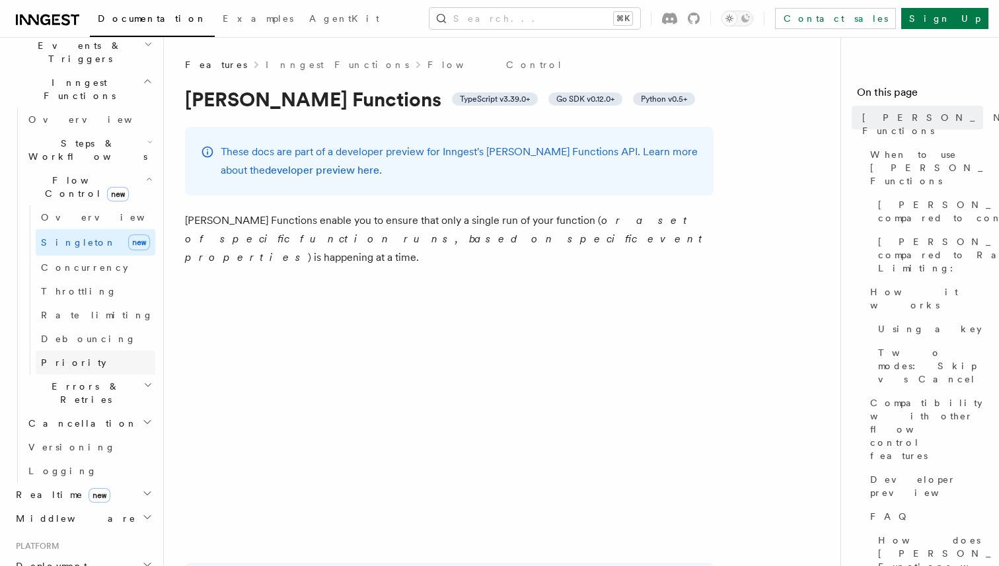
scroll to position [361, 0]
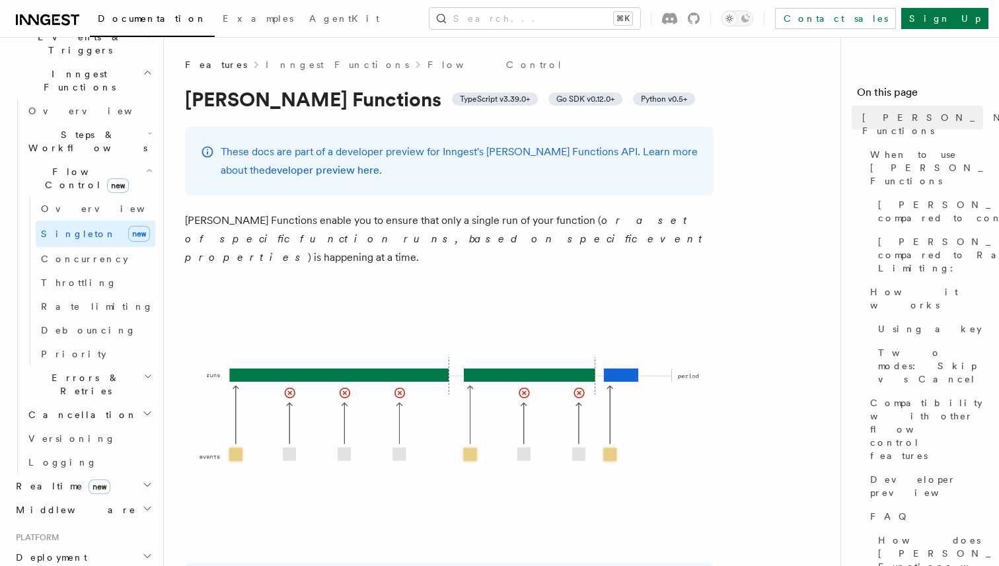
click at [50, 503] on span "Middleware" at bounding box center [74, 509] width 126 height 13
click at [75, 552] on span "Creating middleware" at bounding box center [84, 564] width 112 height 24
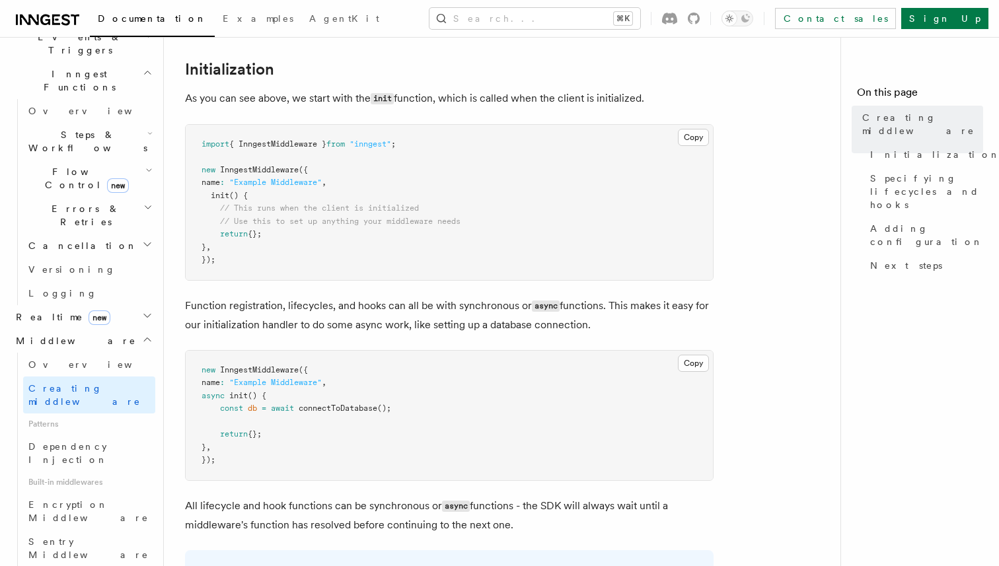
scroll to position [505, 0]
